Goal: Information Seeking & Learning: Learn about a topic

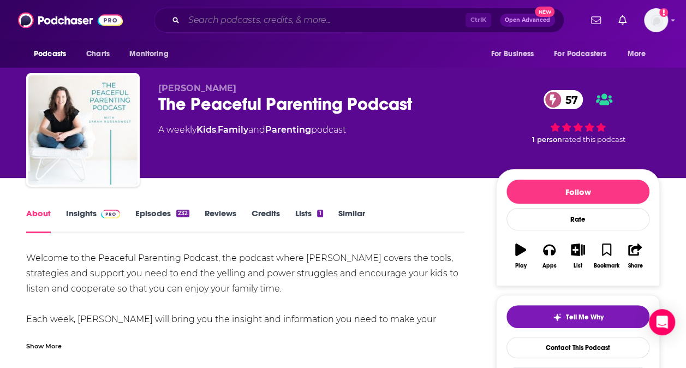
click at [216, 24] on input "Search podcasts, credits, & more..." at bounding box center [325, 19] width 282 height 17
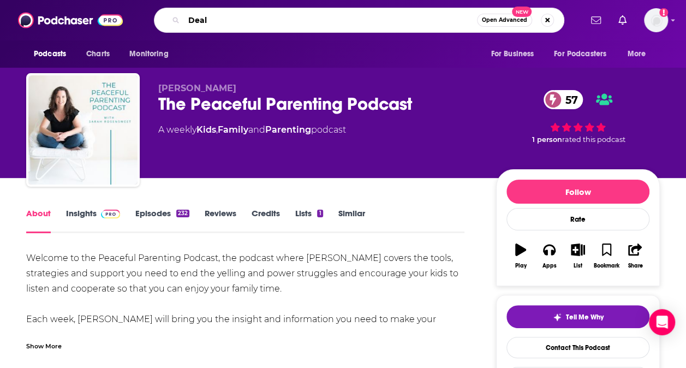
type input "Deals"
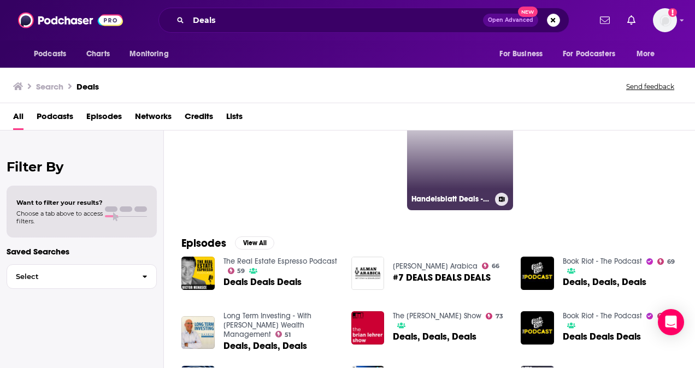
scroll to position [61, 0]
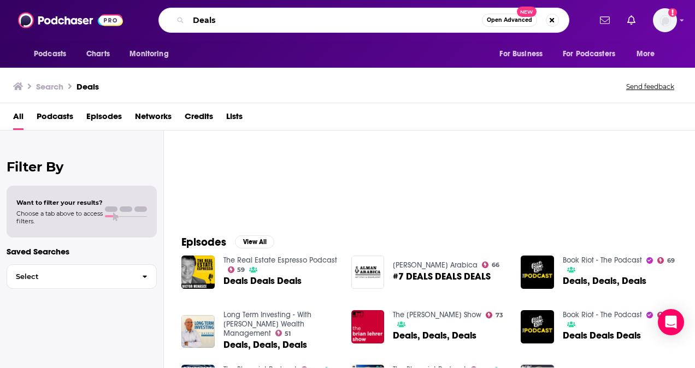
click at [228, 18] on input "Deals" at bounding box center [334, 19] width 293 height 17
type input "D"
type input "techtalk with [PERSON_NAME]"
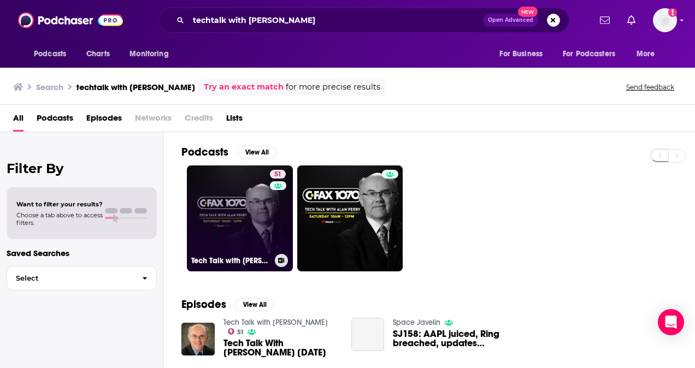
click at [232, 210] on link "51 Tech Talk with [PERSON_NAME]" at bounding box center [240, 218] width 106 height 106
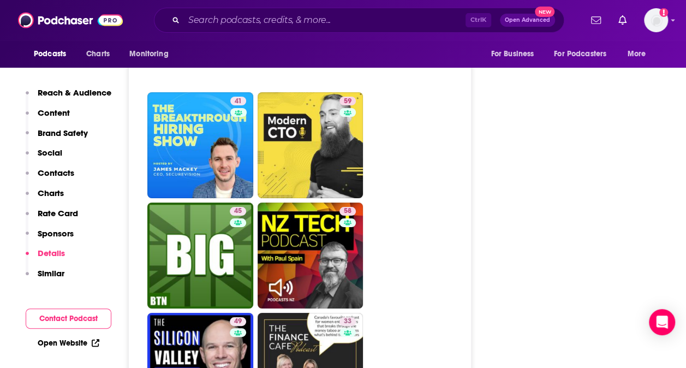
scroll to position [1991, 0]
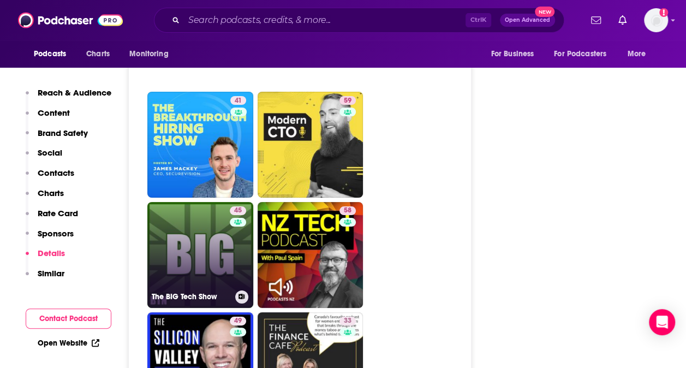
click at [201, 202] on link "45 The BIG Tech Show" at bounding box center [200, 255] width 106 height 106
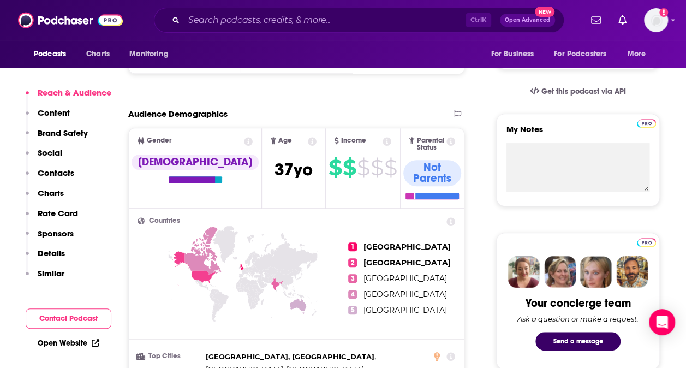
scroll to position [330, 0]
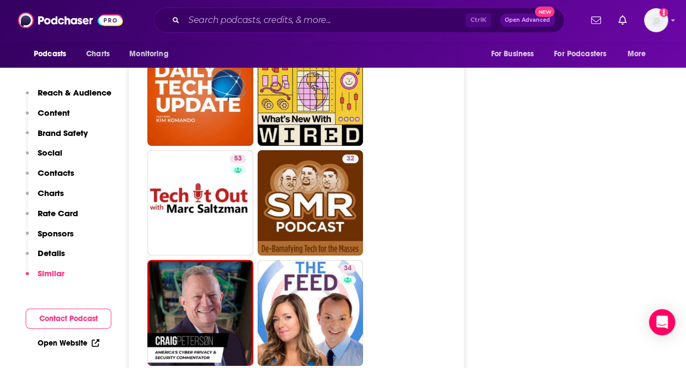
scroll to position [2023, 0]
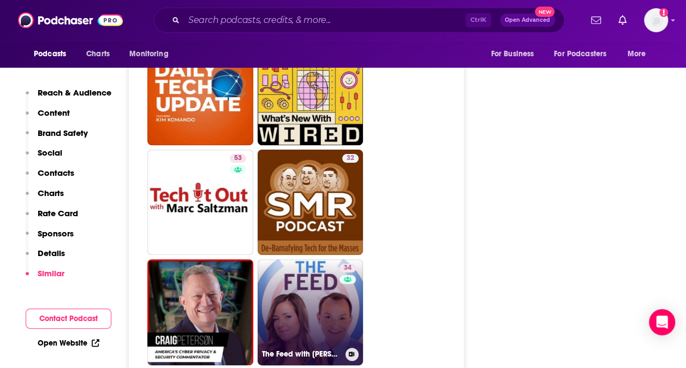
click at [330, 268] on link "34 The Feed with [PERSON_NAME] & [PERSON_NAME]" at bounding box center [311, 312] width 106 height 106
type input "[URL][DOMAIN_NAME]"
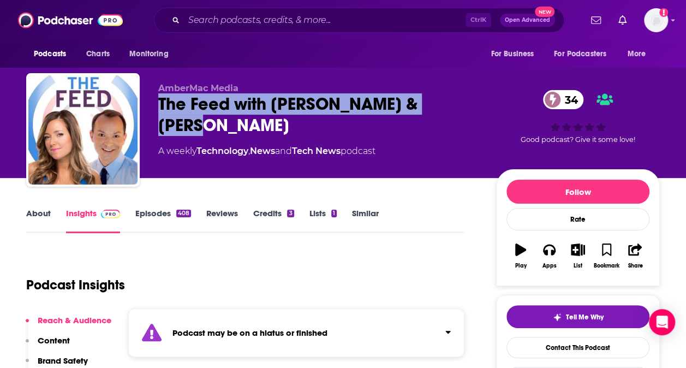
drag, startPoint x: 478, startPoint y: 99, endPoint x: 156, endPoint y: 104, distance: 322.2
click at [156, 104] on div "AmberMac Media The Feed with [PERSON_NAME] & [PERSON_NAME] 34 A weekly Technolo…" at bounding box center [343, 132] width 634 height 118
copy h2 "The Feed with [PERSON_NAME] & [PERSON_NAME]"
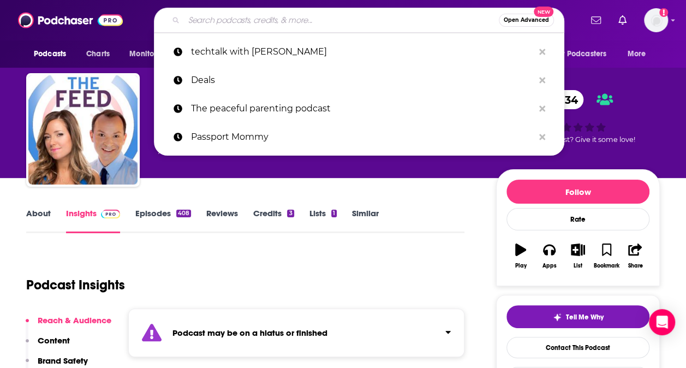
click at [232, 15] on input "Search podcasts, credits, & more..." at bounding box center [341, 19] width 315 height 17
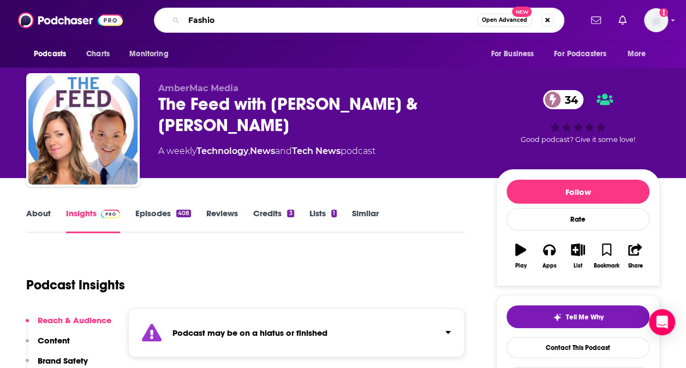
type input "Fashion"
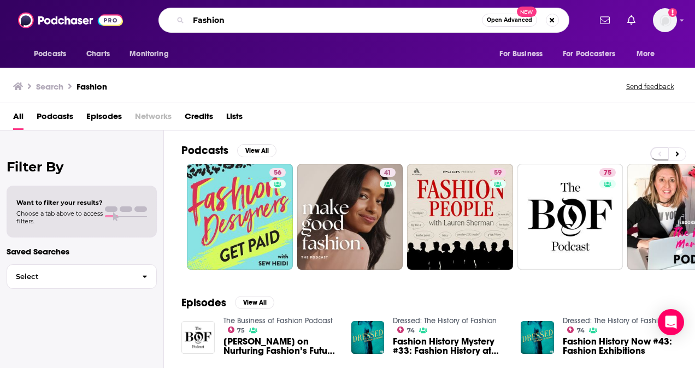
click at [234, 23] on input "Fashion" at bounding box center [334, 19] width 293 height 17
type input "F"
type input "lifestyle"
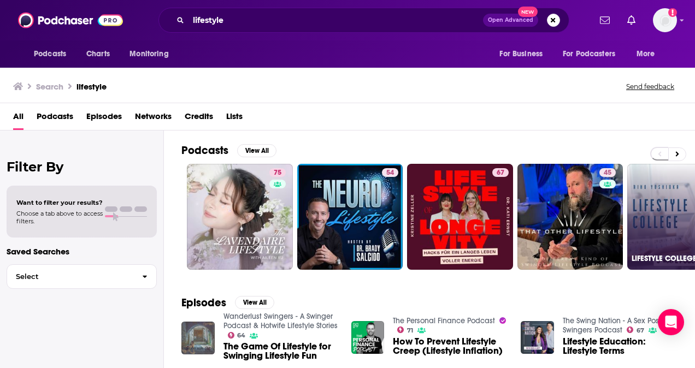
click at [672, 205] on link "61 LIFESTYLE COLLEGE" at bounding box center [680, 217] width 106 height 106
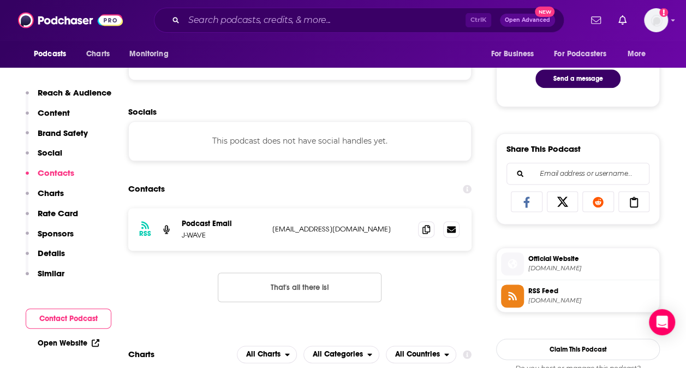
scroll to position [608, 0]
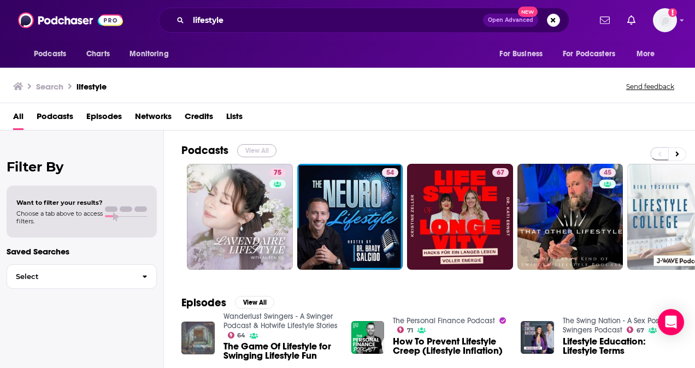
click at [256, 151] on button "View All" at bounding box center [256, 150] width 39 height 13
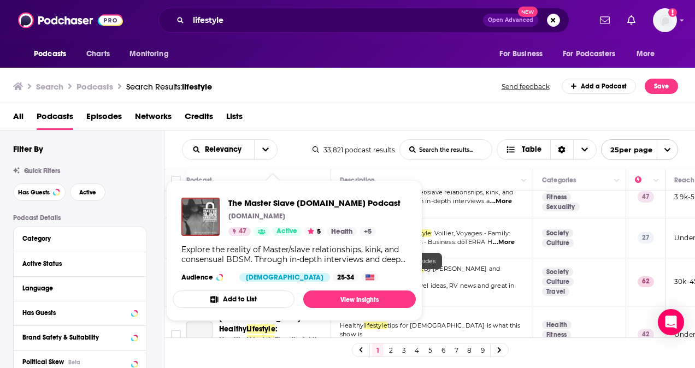
scroll to position [296, 0]
